Goal: Transaction & Acquisition: Purchase product/service

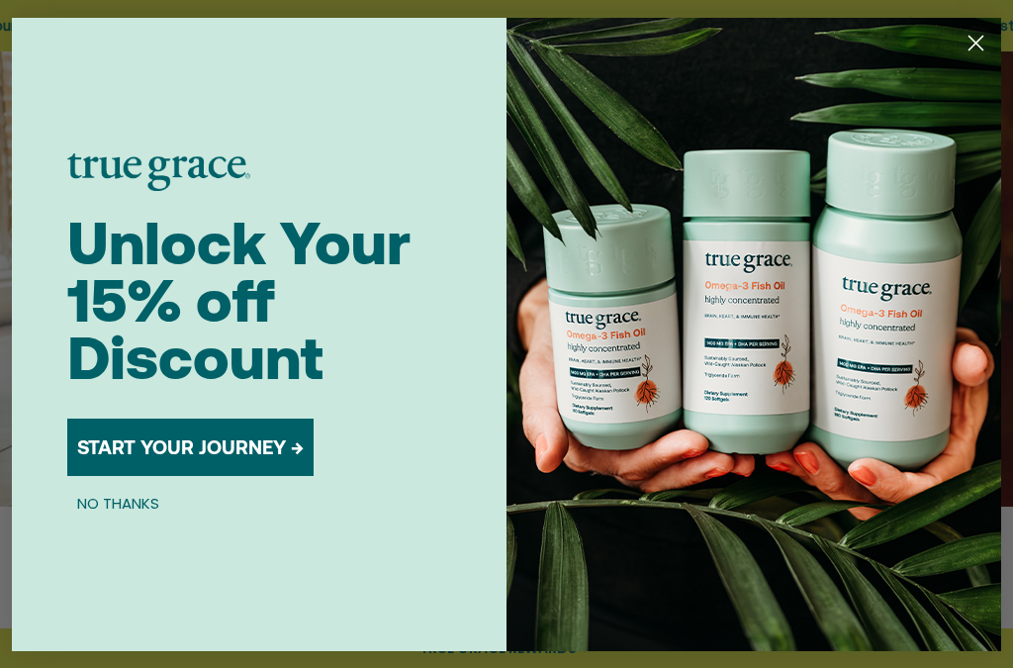
click at [985, 61] on img "POPUP Form" at bounding box center [753, 334] width 495 height 633
click at [977, 55] on circle "Close dialog" at bounding box center [975, 42] width 33 height 33
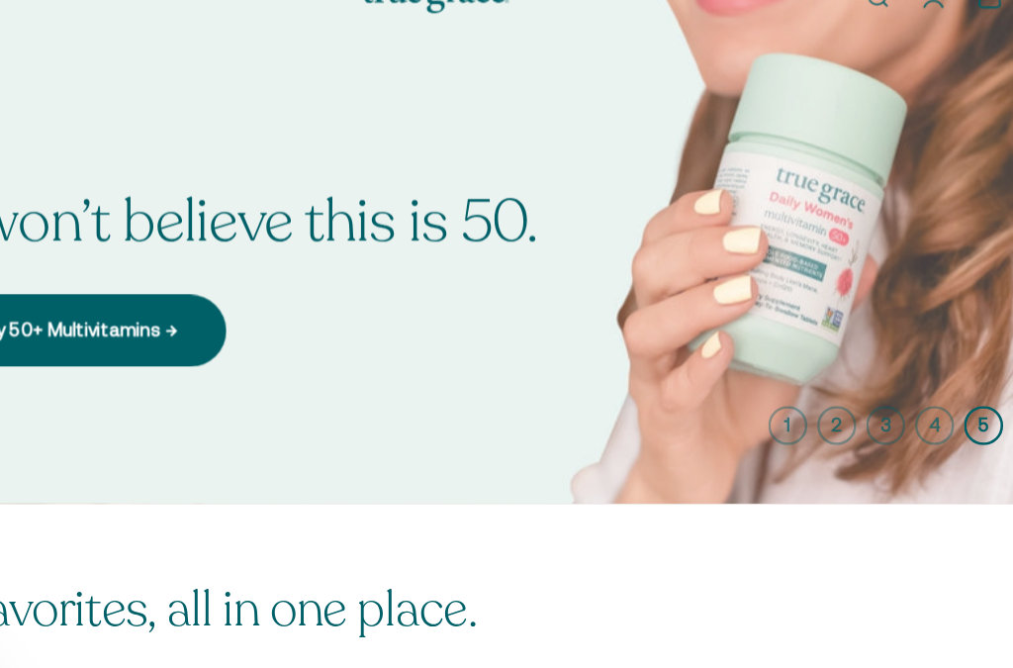
scroll to position [69, 0]
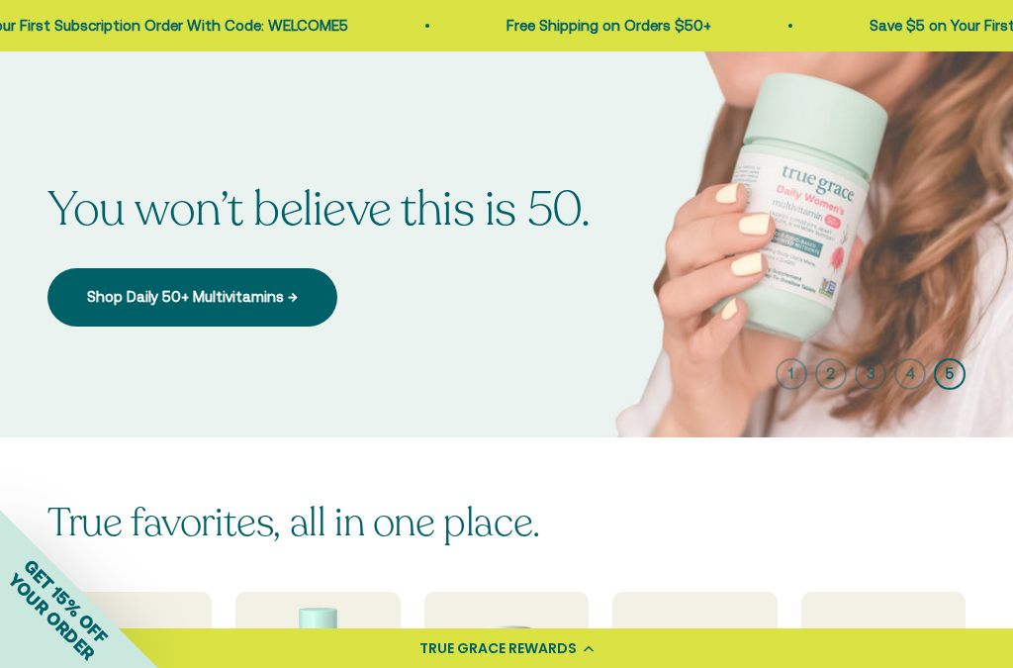
click at [337, 293] on link "Shop Daily 50+ Multivitamins →" at bounding box center [192, 296] width 290 height 57
click at [289, 268] on link "Shop Daily 50+ Multivitamins →" at bounding box center [192, 296] width 290 height 57
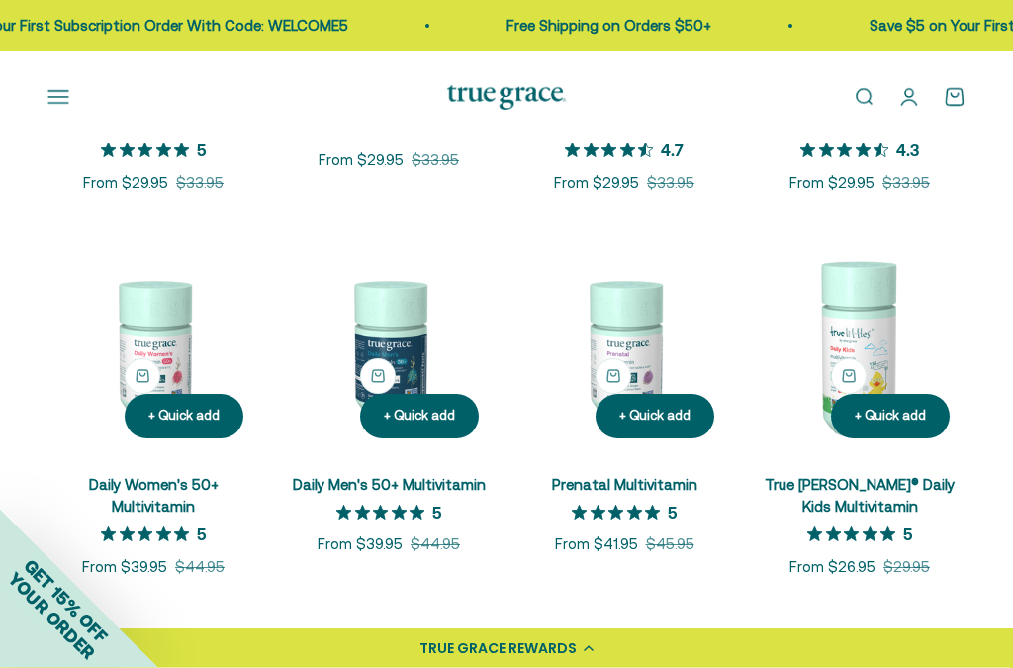
scroll to position [617, 0]
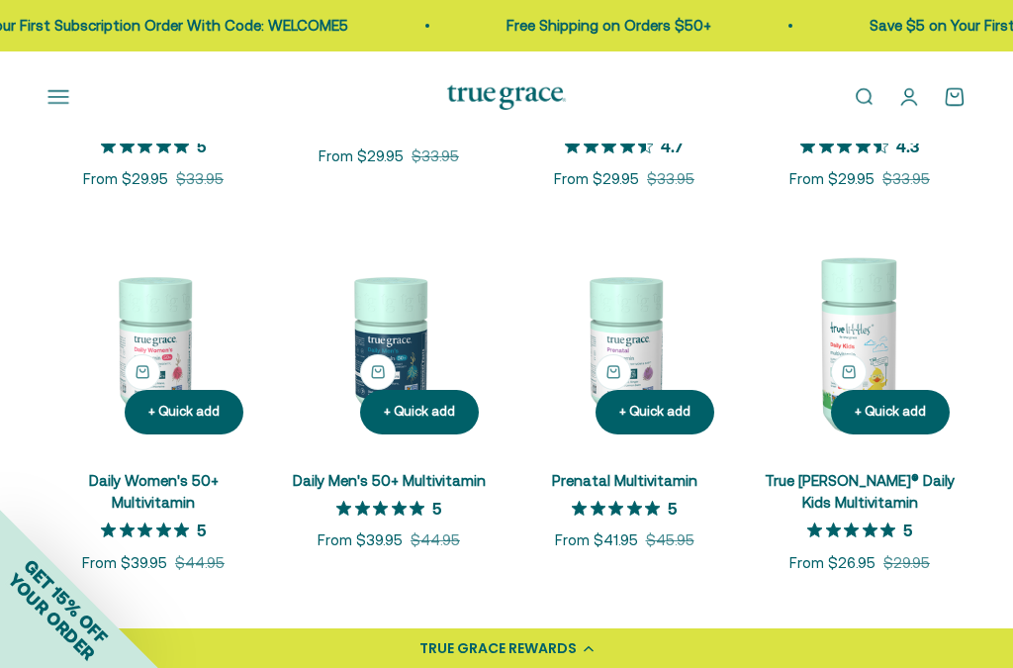
click at [189, 494] on link "Daily Women's 50+ Multivitamin" at bounding box center [154, 492] width 130 height 40
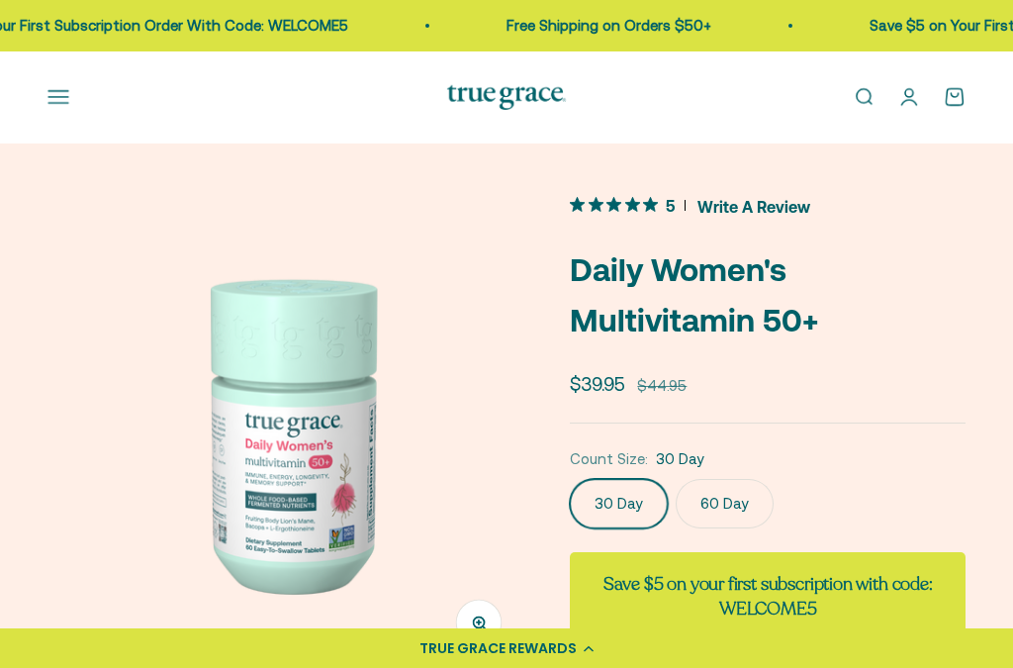
click at [717, 485] on label "60 Day" at bounding box center [724, 503] width 98 height 49
click at [570, 479] on input "60 Day" at bounding box center [569, 478] width 1 height 1
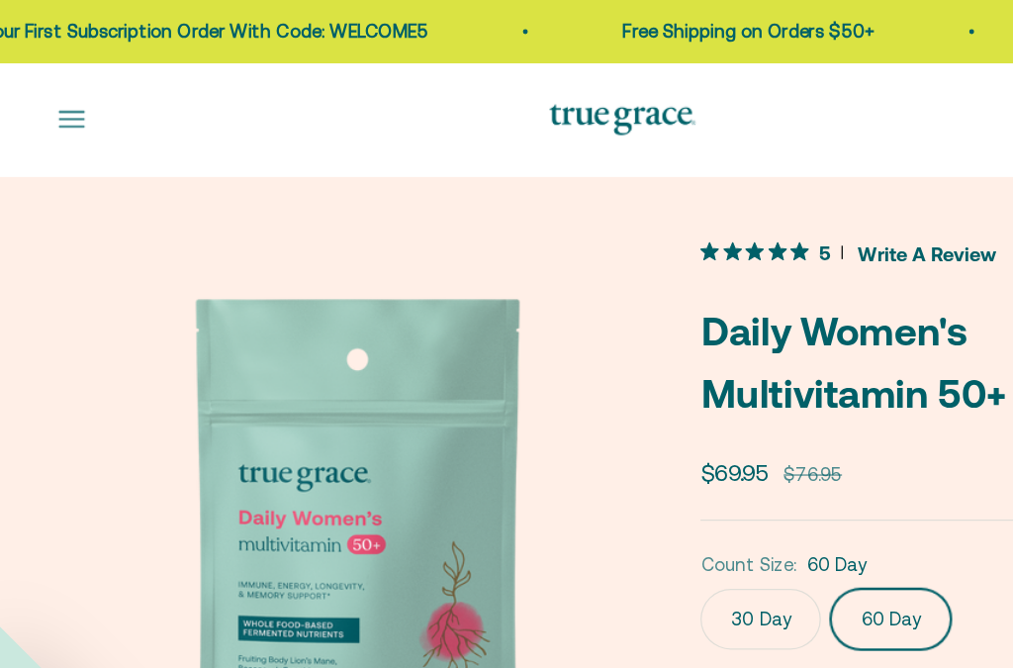
click at [47, 91] on button "Open navigation menu" at bounding box center [58, 97] width 22 height 22
